Goal: Information Seeking & Learning: Learn about a topic

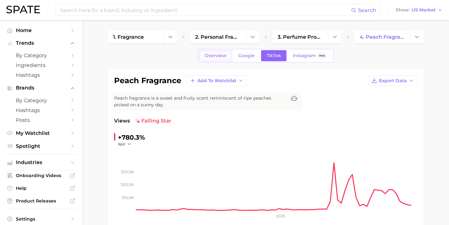
click at [214, 59] on link "Overview" at bounding box center [215, 55] width 33 height 11
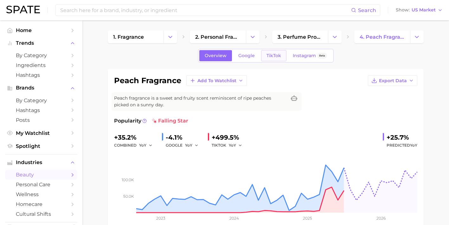
click at [276, 56] on span "TikTok" at bounding box center [273, 55] width 15 height 5
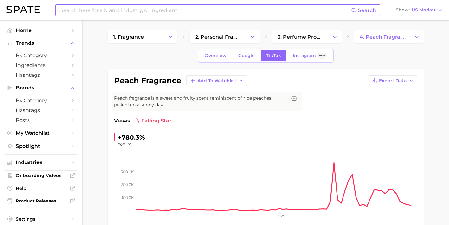
click at [186, 12] on input at bounding box center [205, 10] width 291 height 11
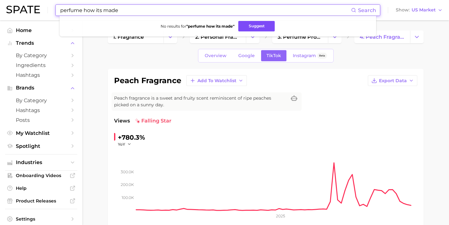
click at [249, 26] on button "Suggest" at bounding box center [256, 26] width 36 height 10
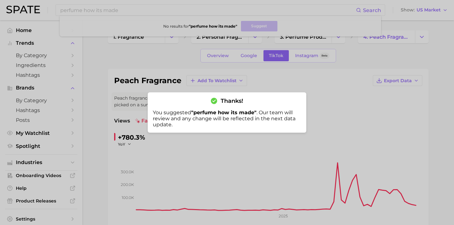
click at [135, 13] on div at bounding box center [227, 112] width 454 height 225
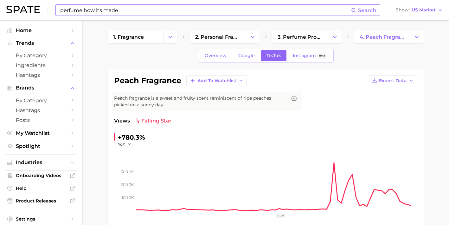
click at [155, 12] on input "perfume how its made" at bounding box center [205, 10] width 291 height 11
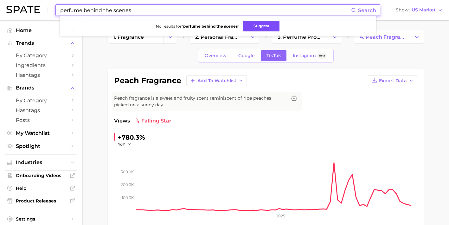
click at [256, 23] on button "Suggest" at bounding box center [261, 26] width 36 height 10
click at [154, 10] on input "perfume behind the scenes" at bounding box center [205, 10] width 291 height 11
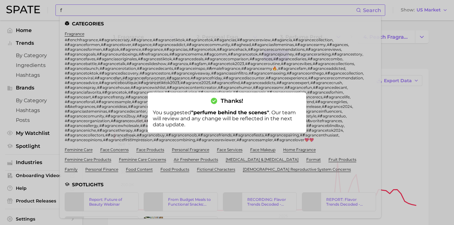
click at [154, 10] on div at bounding box center [227, 112] width 454 height 225
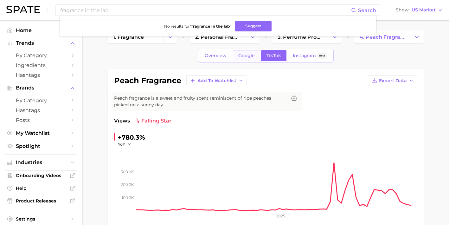
click at [242, 55] on span "Google" at bounding box center [246, 55] width 16 height 5
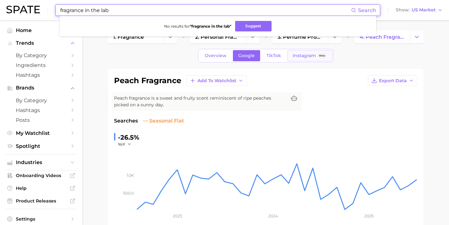
click at [297, 53] on span "Instagram" at bounding box center [304, 55] width 23 height 5
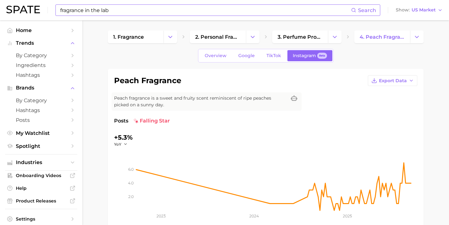
click at [190, 11] on input "fragrance in the lab" at bounding box center [205, 10] width 291 height 11
click at [213, 58] on link "Overview" at bounding box center [215, 55] width 33 height 11
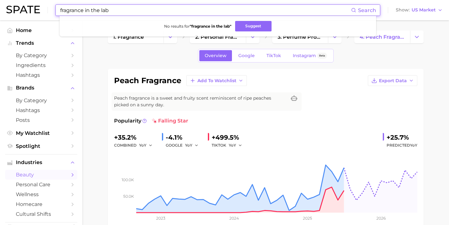
click at [182, 9] on input "fragrance in the lab" at bounding box center [205, 10] width 291 height 11
click at [169, 11] on input "fragrance in the lab" at bounding box center [205, 10] width 291 height 11
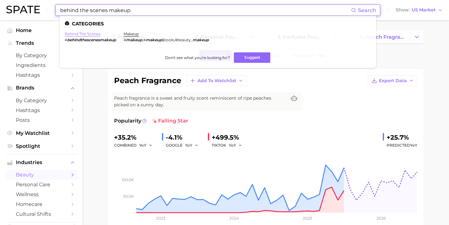
type input "behind the scenes makeup"
click at [85, 35] on link "behind the scenes" at bounding box center [83, 33] width 36 height 5
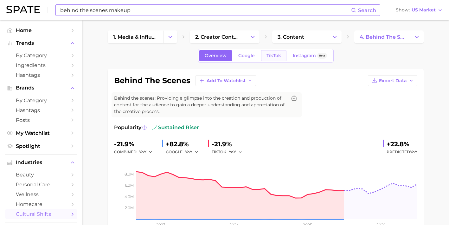
click at [276, 54] on span "TikTok" at bounding box center [273, 55] width 15 height 5
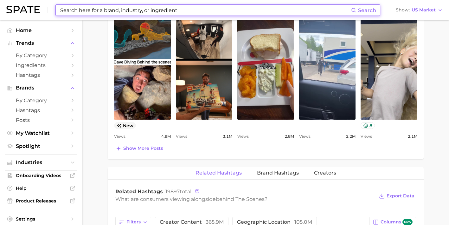
scroll to position [309, 0]
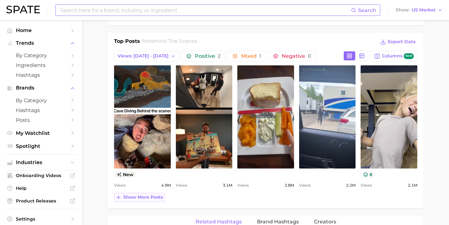
click at [130, 197] on span "Show more posts" at bounding box center [143, 196] width 40 height 5
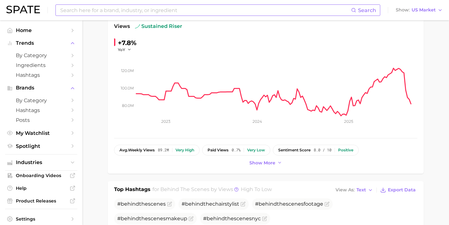
scroll to position [30, 0]
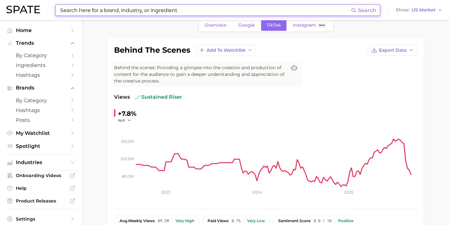
click at [151, 12] on input at bounding box center [205, 10] width 291 height 11
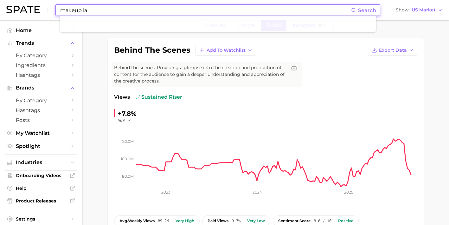
type input "makeup lab"
type input "how its made"
